Goal: Find specific page/section: Find specific page/section

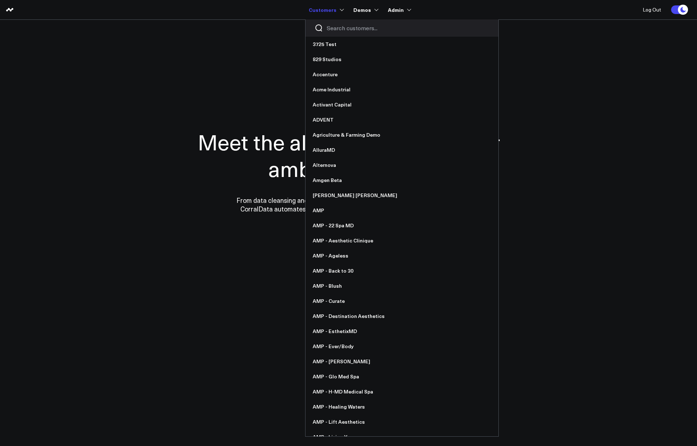
click at [343, 27] on input "Search customers input" at bounding box center [408, 28] width 163 height 8
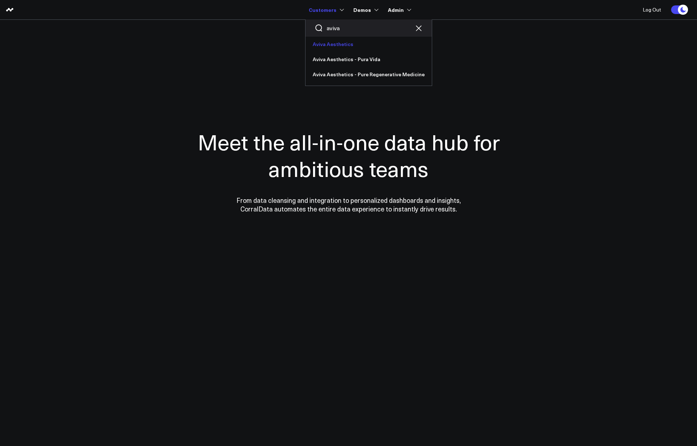
type input "aviva"
click at [346, 43] on link "Aviva Aesthetics" at bounding box center [369, 44] width 126 height 15
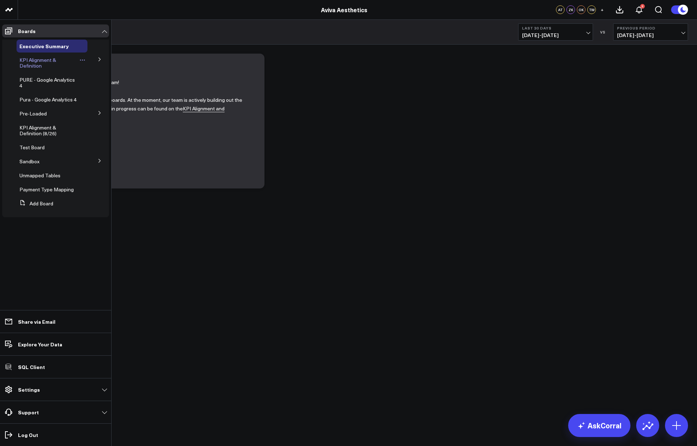
click at [37, 66] on span "KPI Alignment & Definition" at bounding box center [37, 63] width 37 height 13
